Goal: Find specific page/section: Find specific page/section

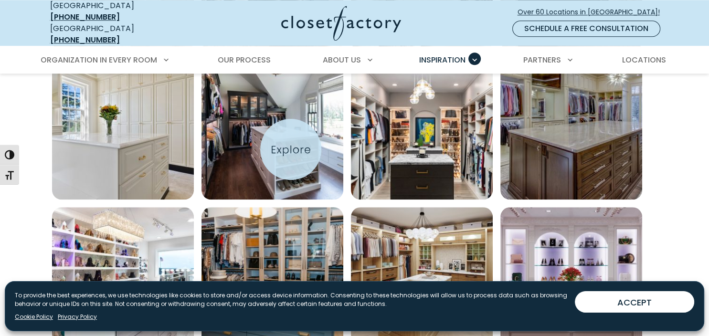
scroll to position [946, 0]
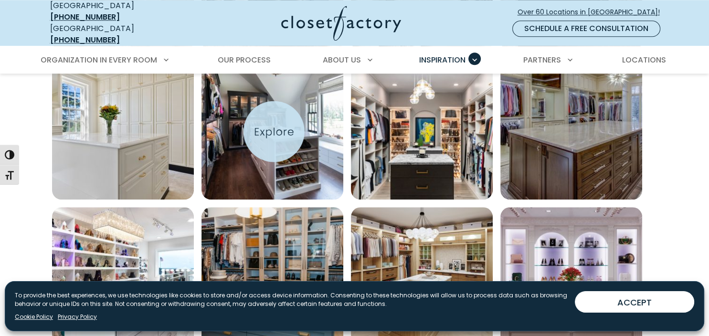
click at [282, 135] on img "Open inspiration gallery to preview enlarged image" at bounding box center [273, 129] width 142 height 142
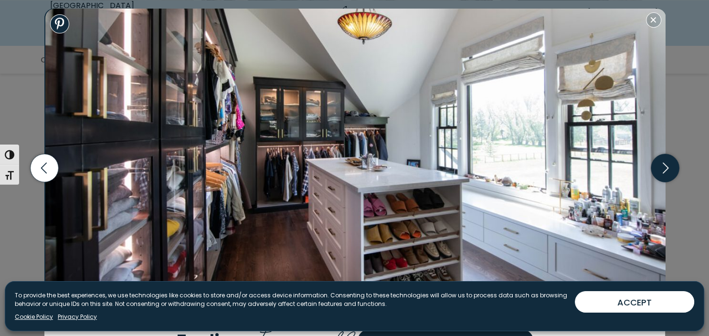
click at [667, 168] on icon "button" at bounding box center [665, 168] width 28 height 28
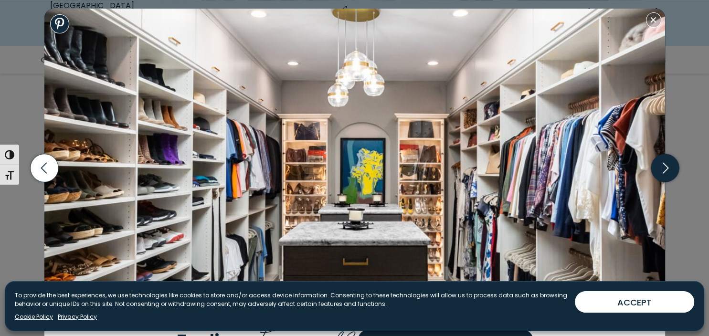
click at [667, 168] on icon "button" at bounding box center [665, 168] width 28 height 28
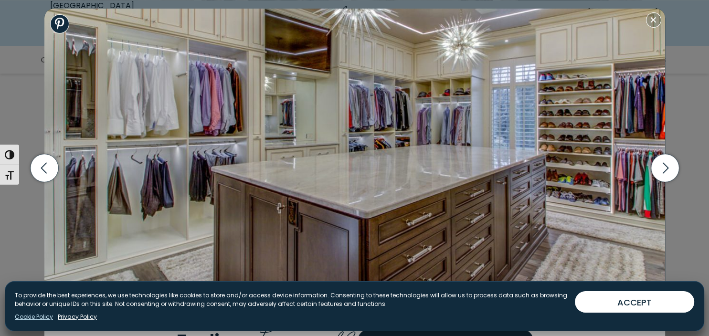
click at [39, 318] on link "Cookie Policy" at bounding box center [34, 317] width 38 height 9
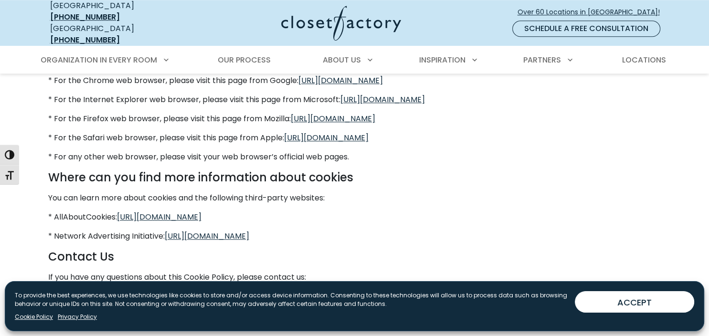
scroll to position [1032, 0]
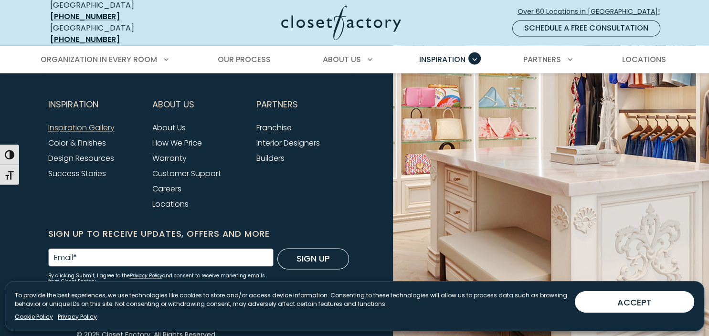
scroll to position [1370, 0]
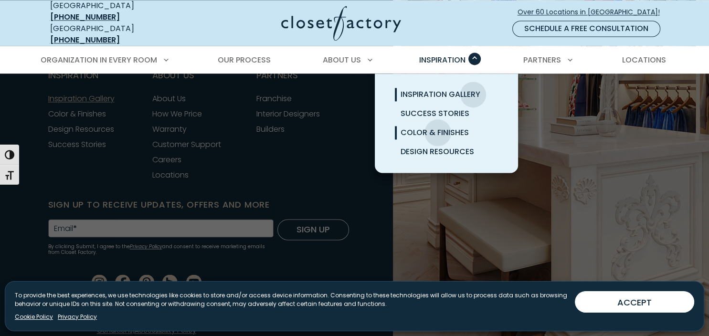
click at [438, 127] on span "Color & Finishes" at bounding box center [435, 132] width 68 height 11
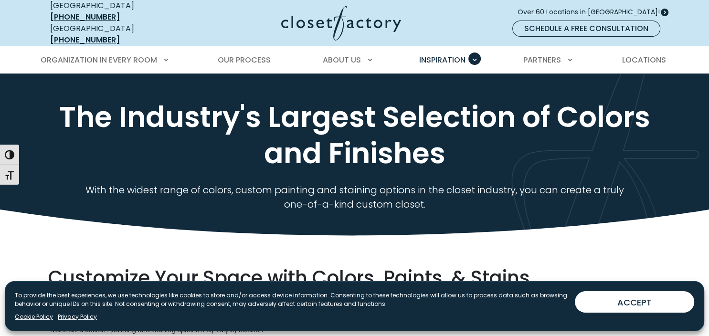
click at [586, 7] on span "Over 60 Locations in [GEOGRAPHIC_DATA]!" at bounding box center [593, 12] width 150 height 10
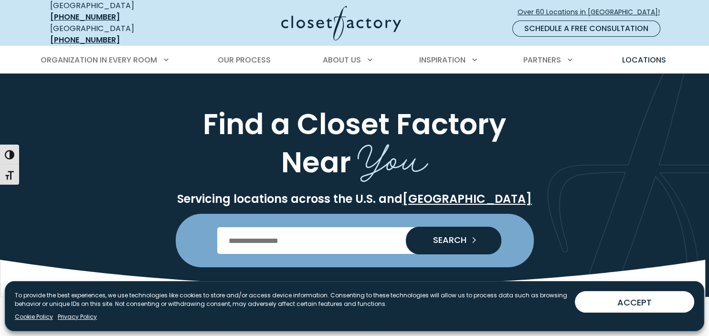
click at [306, 232] on input "Enter Postal Code" at bounding box center [354, 240] width 275 height 27
type input "*****"
click at [459, 236] on span "SEARCH" at bounding box center [445, 240] width 41 height 9
